Goal: Task Accomplishment & Management: Manage account settings

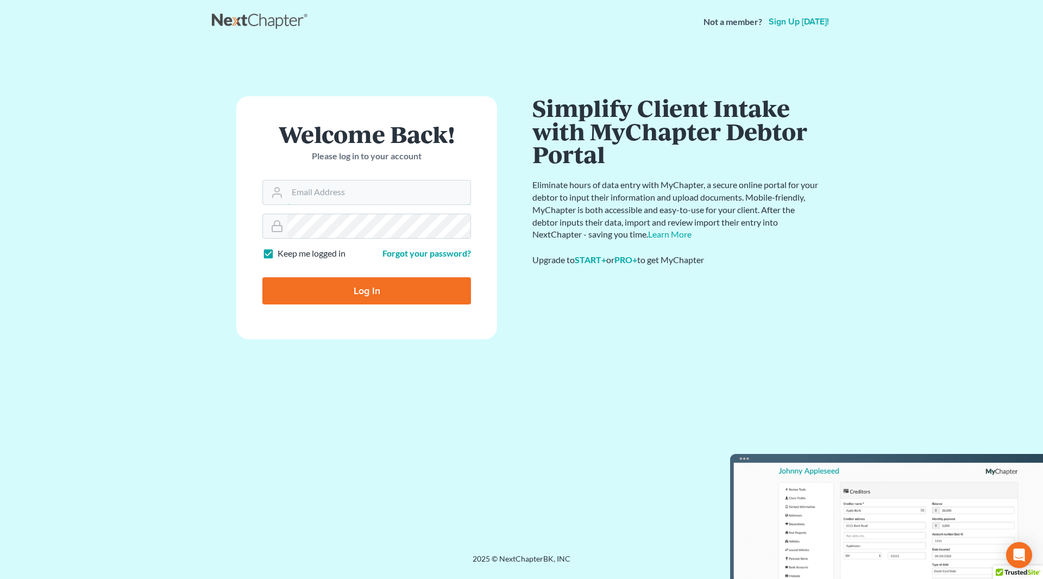
type input "[PERSON_NAME][EMAIL_ADDRESS][DOMAIN_NAME]"
click at [364, 300] on input "Log In" at bounding box center [366, 290] width 209 height 27
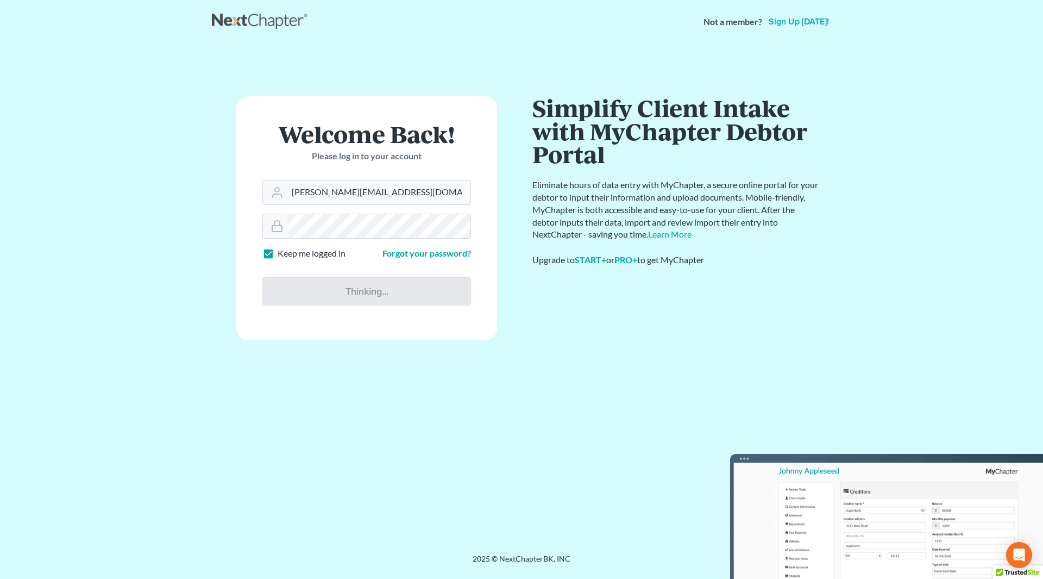
type input "Thinking..."
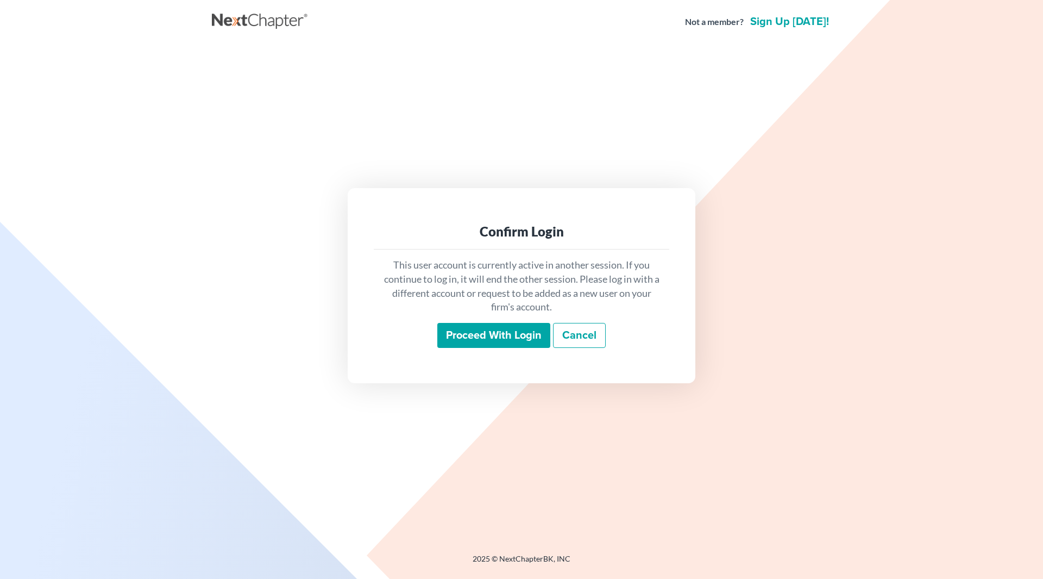
click at [498, 334] on input "Proceed with login" at bounding box center [493, 335] width 113 height 25
